Goal: Transaction & Acquisition: Purchase product/service

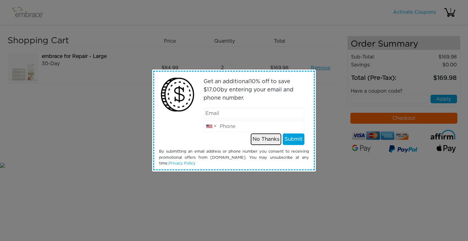
click at [261, 141] on button "No Thanks" at bounding box center [266, 139] width 30 height 12
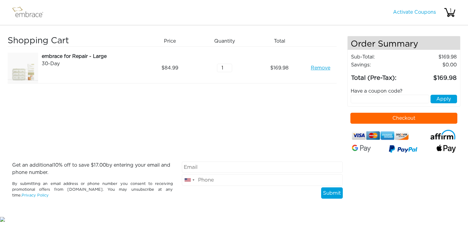
type input "1"
click at [229, 69] on input "1" at bounding box center [224, 68] width 15 height 9
drag, startPoint x: 281, startPoint y: 105, endPoint x: 226, endPoint y: 119, distance: 56.7
click at [226, 119] on div "Shopping Cart Price Quantity Qty Total embrace for Repair - Large 30-Day Remove…" at bounding box center [178, 99] width 340 height 126
click at [361, 121] on button "Checkout" at bounding box center [403, 118] width 107 height 11
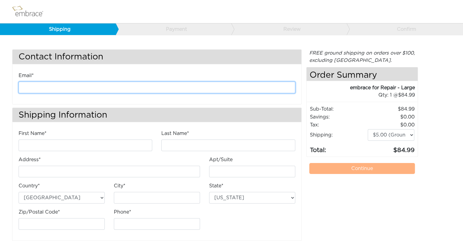
click at [216, 88] on input "email" at bounding box center [157, 88] width 277 height 12
type input "jony128821@gmail.com"
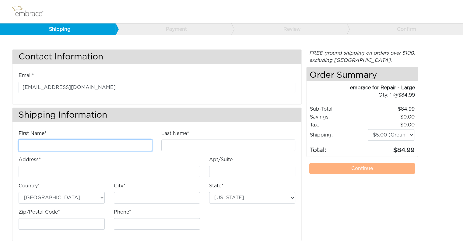
type input "Jonathan"
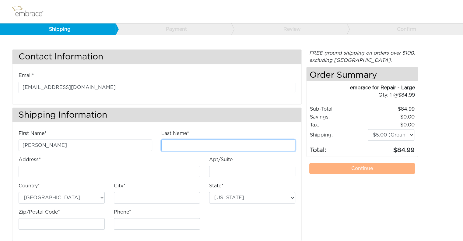
type input "Velez"
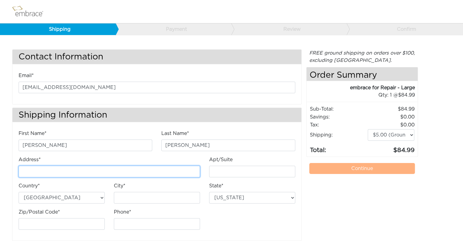
type input "1414 Martry Road"
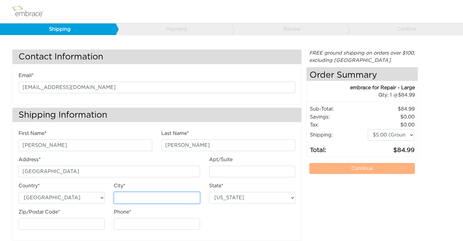
type input "Durham"
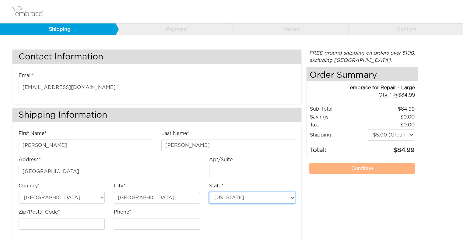
select select "NC"
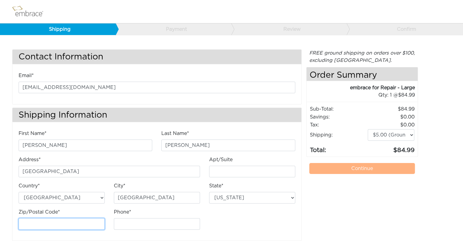
type input "27713"
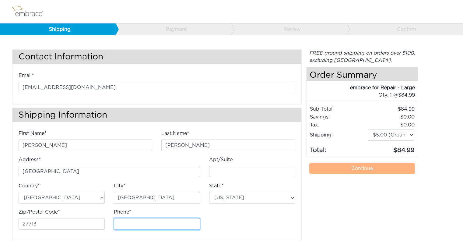
type input "7875946521"
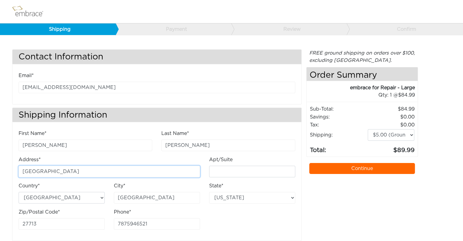
click at [107, 169] on input "1414 Martry Road" at bounding box center [110, 172] width 182 height 12
type input "[STREET_ADDRESS]"
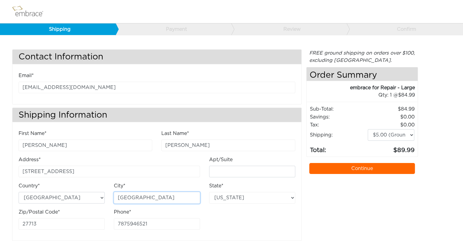
click at [139, 192] on input "Durham" at bounding box center [157, 198] width 86 height 12
type input "Winter Park"
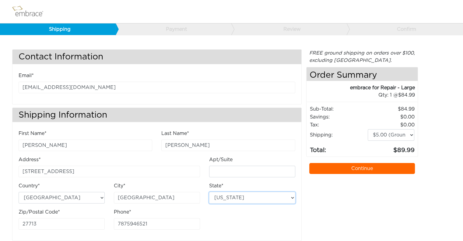
click at [230, 196] on select "Alabama Alaska Arizona Arkansas California Colorado Connecticut District of Col…" at bounding box center [252, 198] width 86 height 12
select select "FL"
click at [209, 192] on select "Alabama Alaska Arizona Arkansas California Colorado Connecticut District of Col…" at bounding box center [252, 198] width 86 height 12
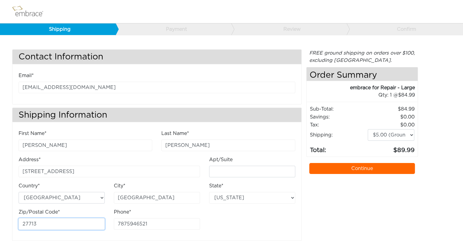
click at [37, 222] on input "27713" at bounding box center [62, 224] width 86 height 12
type input "32789"
click at [242, 226] on div "First Name* Jonathan Last Name* Velez Address* 1975 Biscayne Drive Apt/Suite" at bounding box center [157, 182] width 286 height 105
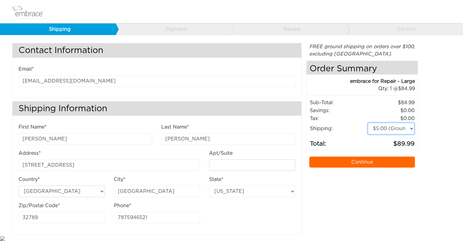
click at [377, 130] on select "$5.00 (Ground) $15.00 (Express Saver) $20.00 (Two Day) $30.00 (Overnight)" at bounding box center [391, 129] width 47 height 12
click at [431, 115] on div "Contact Information Email* jony128821@gmail.com Shipping Information First Name…" at bounding box center [232, 139] width 448 height 192
click at [358, 159] on link "Continue" at bounding box center [363, 162] width 106 height 11
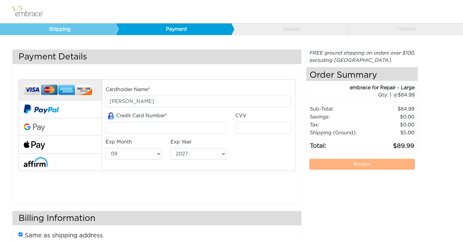
select select "9"
select select "2027"
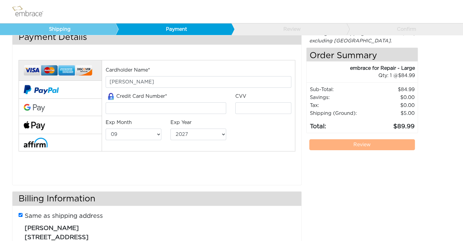
scroll to position [22, 0]
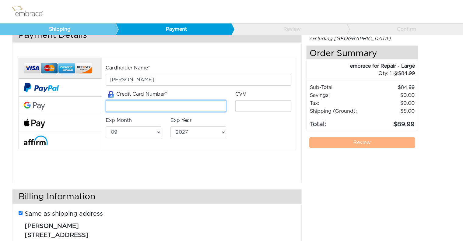
click at [145, 104] on input "tel" at bounding box center [166, 106] width 121 height 12
type input "4388576195205540"
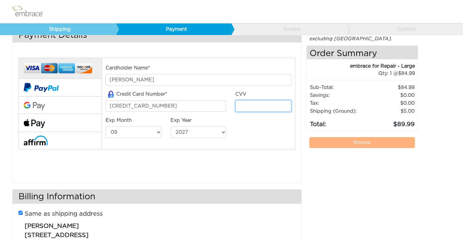
type input "335"
select select "1"
select select "2030"
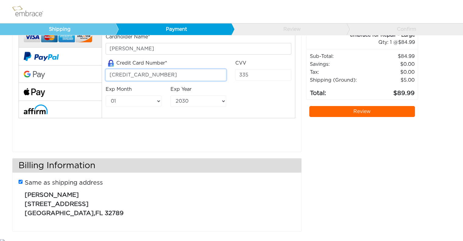
scroll to position [52, 0]
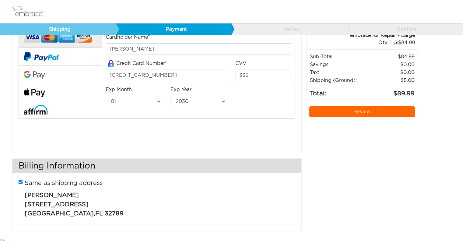
click at [350, 111] on link "Review" at bounding box center [363, 111] width 106 height 11
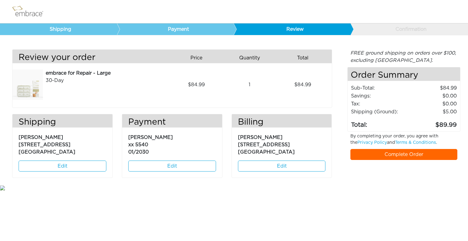
click at [388, 157] on link "Complete Order" at bounding box center [403, 154] width 107 height 11
